Goal: Information Seeking & Learning: Find specific fact

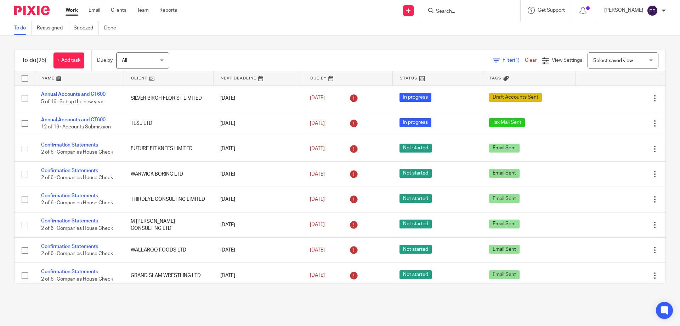
click at [468, 10] on input "Search" at bounding box center [468, 12] width 64 height 6
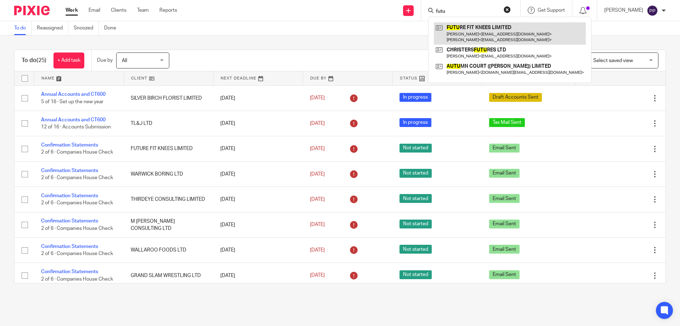
type input "futu"
click at [476, 34] on link at bounding box center [510, 33] width 152 height 22
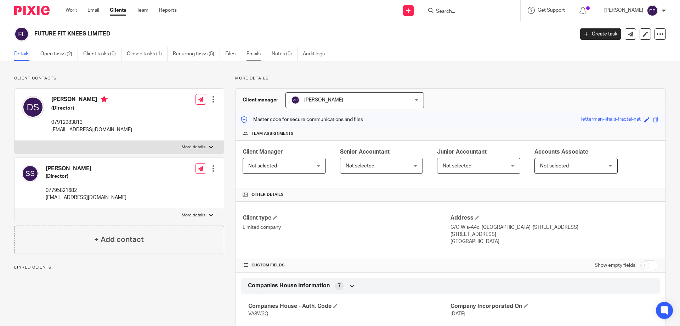
click at [258, 59] on link "Emails" at bounding box center [257, 54] width 20 height 14
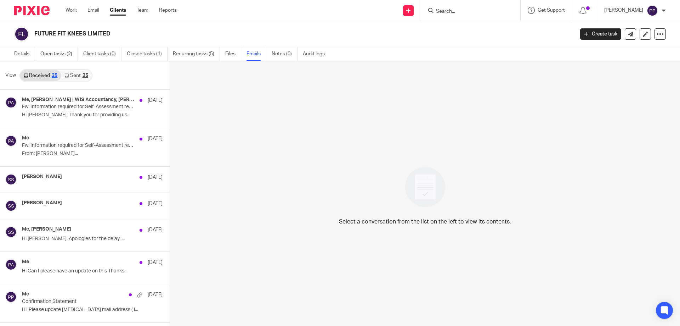
click at [80, 75] on link "Sent 25" at bounding box center [76, 75] width 30 height 11
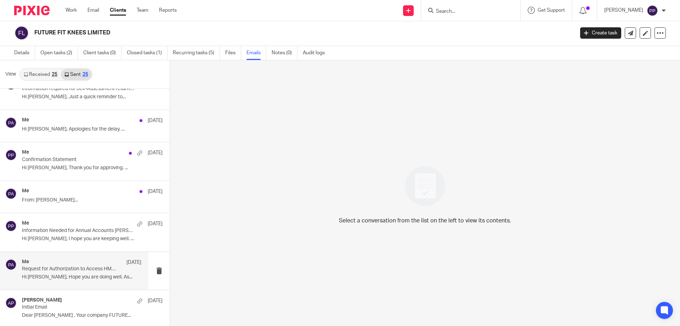
scroll to position [106, 0]
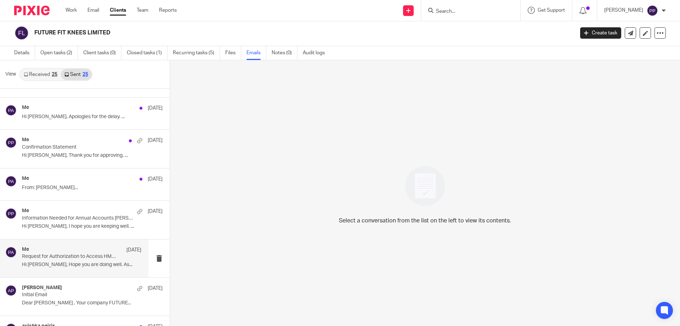
click at [94, 256] on p "Request for Authorization to Access HMRC Income Records – Shanaka (FUTURE FIT K…" at bounding box center [70, 256] width 96 height 6
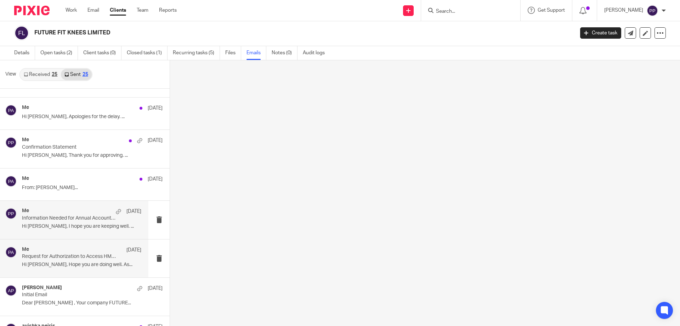
click at [68, 225] on p "Hi Shanaka, I hope you are keeping well. ..." at bounding box center [81, 226] width 119 height 6
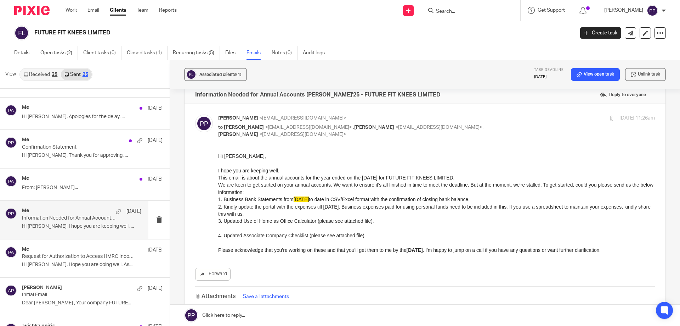
scroll to position [0, 0]
